Goal: Check status: Check status

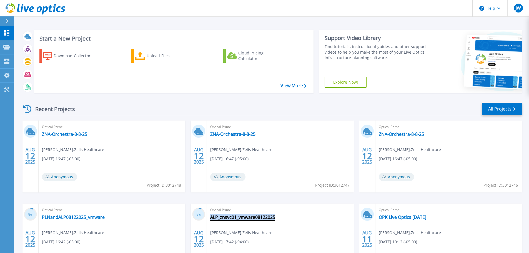
drag, startPoint x: 276, startPoint y: 217, endPoint x: 210, endPoint y: 216, distance: 65.5
click at [210, 216] on div "Optical Prime ALP_znsvc01_vmware08122025 [PERSON_NAME] , [PERSON_NAME] Healthca…" at bounding box center [280, 240] width 147 height 72
copy link "ALP_znsvc01_vmware08122025"
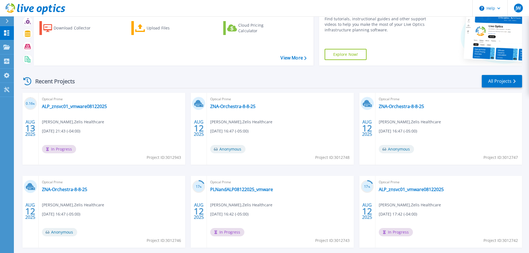
scroll to position [55, 0]
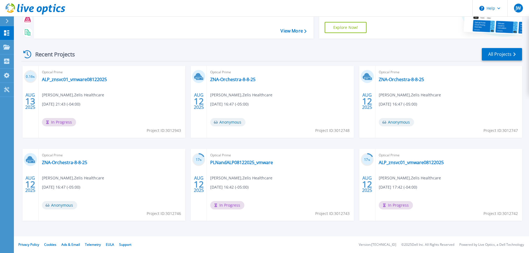
click at [434, 28] on div at bounding box center [476, 6] width 91 height 63
